Goal: Task Accomplishment & Management: Complete application form

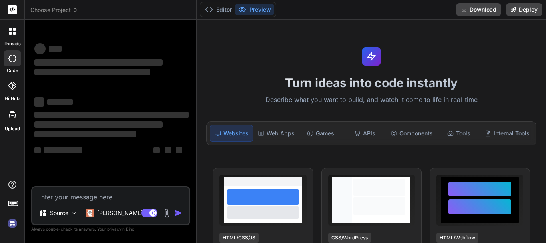
scroll to position [18, 0]
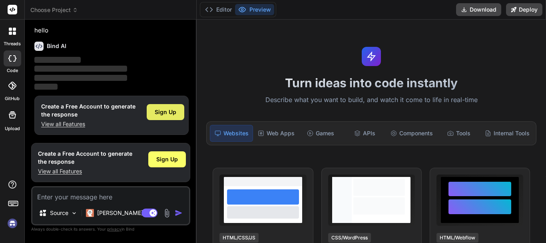
click at [171, 114] on span "Sign Up" at bounding box center [166, 112] width 22 height 8
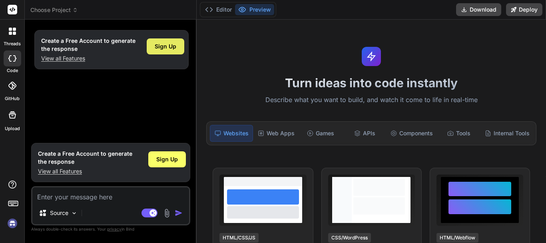
click at [171, 46] on span "Sign Up" at bounding box center [166, 46] width 22 height 8
type textarea "x"
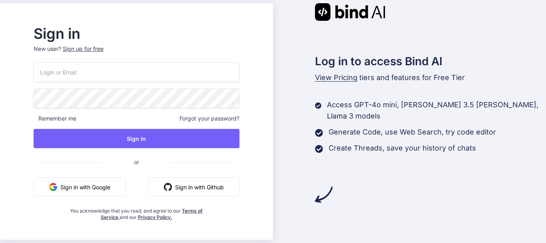
click at [94, 75] on input "email" at bounding box center [137, 72] width 206 height 20
paste input "taniya537"
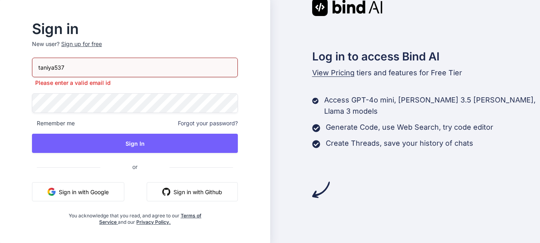
click at [98, 71] on input "taniya537" at bounding box center [135, 68] width 206 height 20
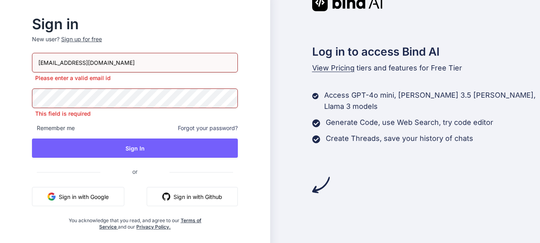
type input "[EMAIL_ADDRESS][DOMAIN_NAME]"
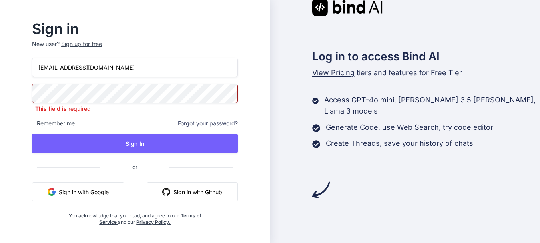
click at [100, 44] on div "Sign up for free" at bounding box center [81, 44] width 41 height 8
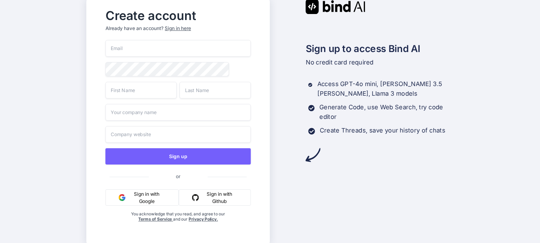
click at [136, 47] on input "email" at bounding box center [179, 48] width 146 height 17
paste input "taniya537@yopmail.com"
type input "taniya537@yopmail.com"
click at [130, 94] on input "text" at bounding box center [142, 90] width 72 height 17
type input "Taniya"
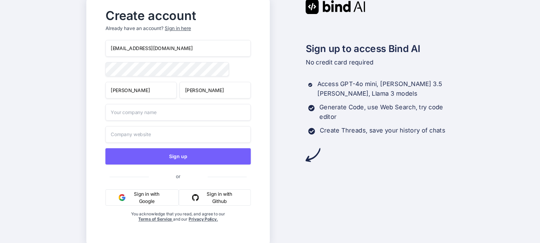
type input "Singh"
type input "Tani"
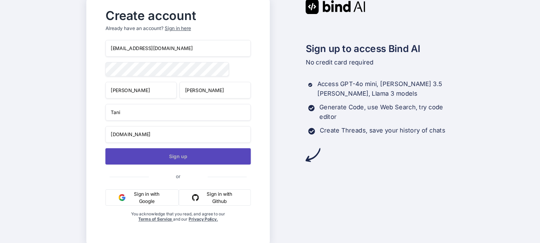
type input "tani.com"
click at [170, 160] on button "Sign up" at bounding box center [179, 156] width 146 height 16
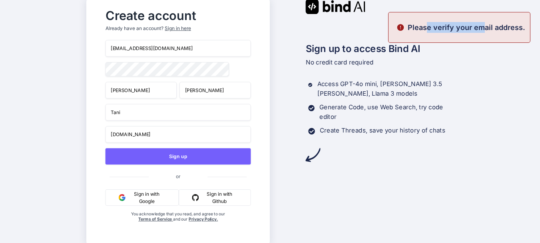
click at [483, 25] on div "Please verify your email address." at bounding box center [459, 27] width 142 height 31
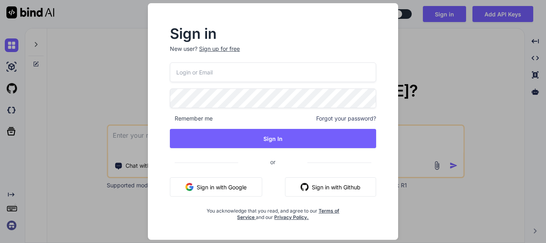
type textarea "x"
click at [194, 72] on input "email" at bounding box center [273, 72] width 206 height 20
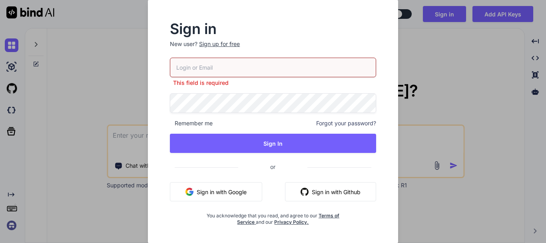
click at [235, 72] on input "email" at bounding box center [273, 68] width 206 height 20
paste input "taniya537@yopmail.com"
type input "taniya537@yopmail.com"
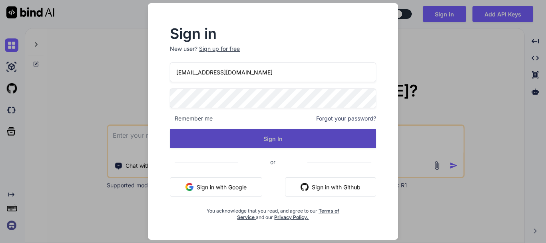
click at [236, 138] on button "Sign In" at bounding box center [273, 138] width 206 height 19
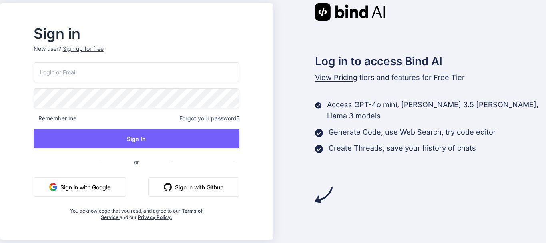
click at [127, 77] on input "email" at bounding box center [137, 72] width 206 height 20
paste input "[EMAIL_ADDRESS][DOMAIN_NAME]"
type input "[EMAIL_ADDRESS][DOMAIN_NAME]"
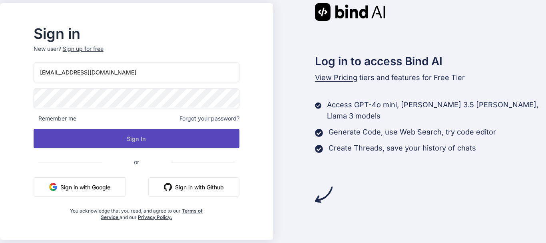
click at [136, 144] on button "Sign In" at bounding box center [137, 138] width 206 height 19
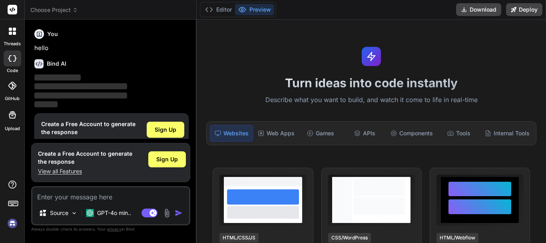
scroll to position [18, 0]
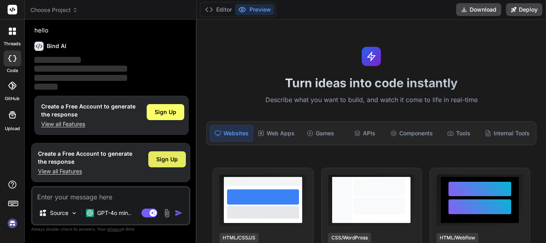
click at [169, 160] on span "Sign Up" at bounding box center [167, 159] width 22 height 8
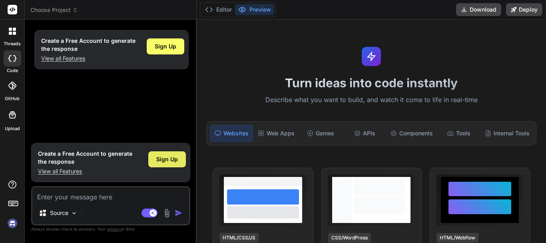
type textarea "x"
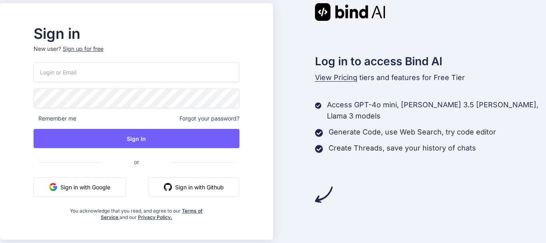
click at [119, 69] on input "email" at bounding box center [137, 72] width 206 height 20
paste input "[EMAIL_ADDRESS][DOMAIN_NAME]"
type input "[EMAIL_ADDRESS][DOMAIN_NAME]"
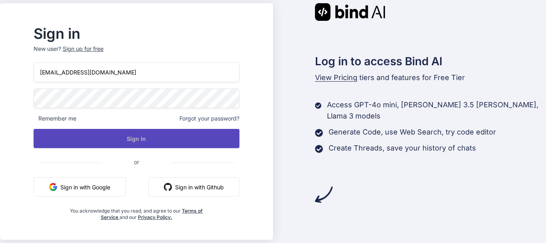
click at [162, 137] on button "Sign In" at bounding box center [137, 138] width 206 height 19
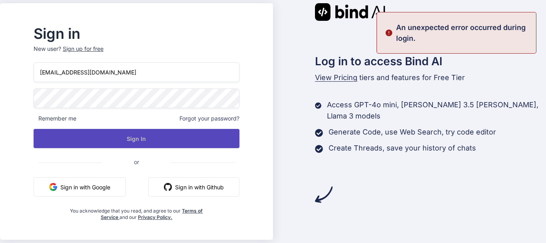
click at [157, 136] on button "Sign In" at bounding box center [137, 138] width 206 height 19
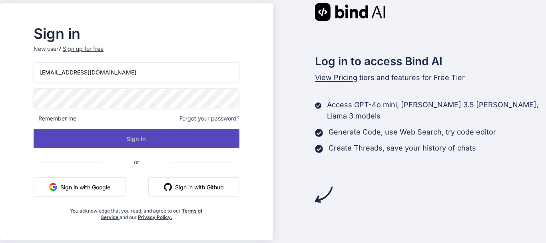
click at [152, 144] on button "Sign In" at bounding box center [137, 138] width 206 height 19
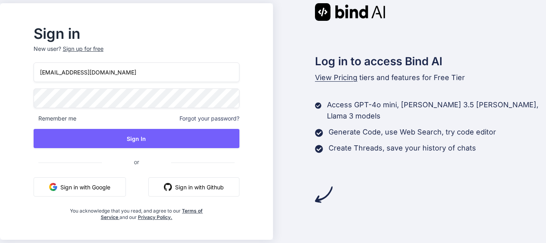
click at [134, 75] on input "[EMAIL_ADDRESS][DOMAIN_NAME]" at bounding box center [137, 72] width 206 height 20
